Goal: Information Seeking & Learning: Learn about a topic

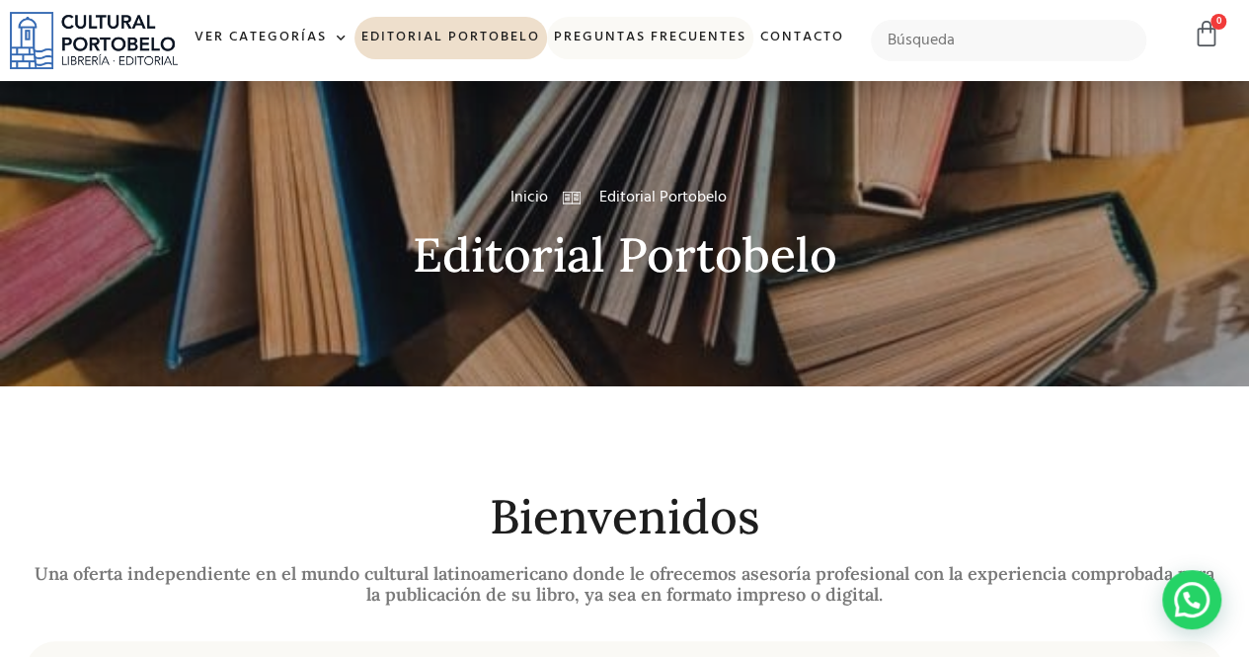
click at [717, 39] on link "Preguntas frecuentes" at bounding box center [650, 38] width 206 height 42
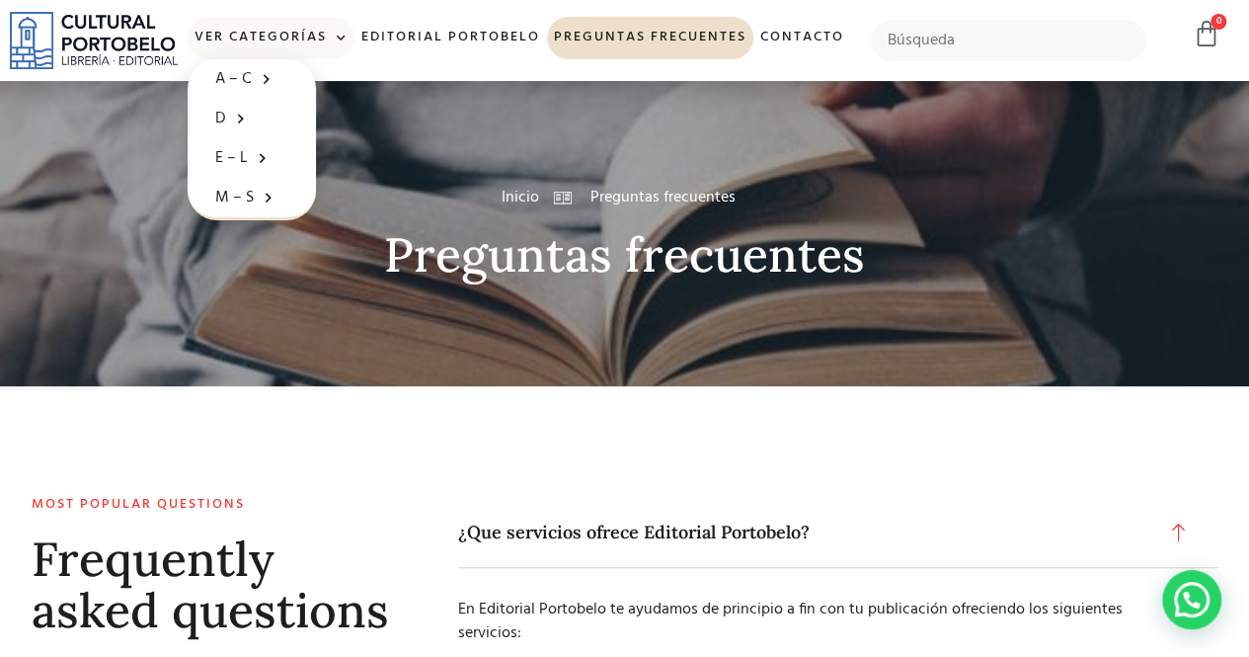
click at [348, 38] on span at bounding box center [337, 39] width 21 height 30
